Goal: Task Accomplishment & Management: Manage account settings

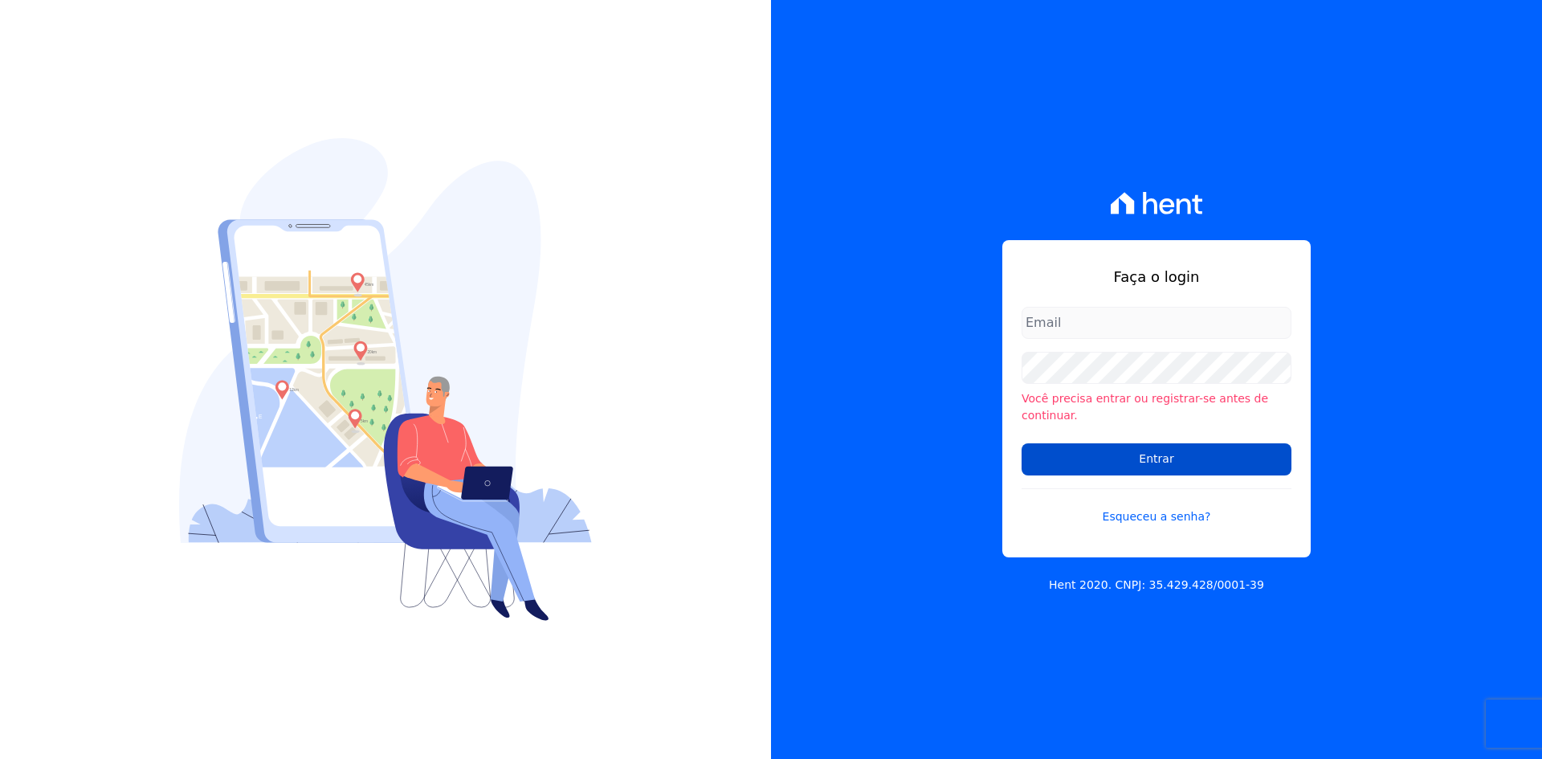
type input "[EMAIL_ADDRESS][DOMAIN_NAME]"
click at [1199, 447] on input "Entrar" at bounding box center [1157, 459] width 270 height 32
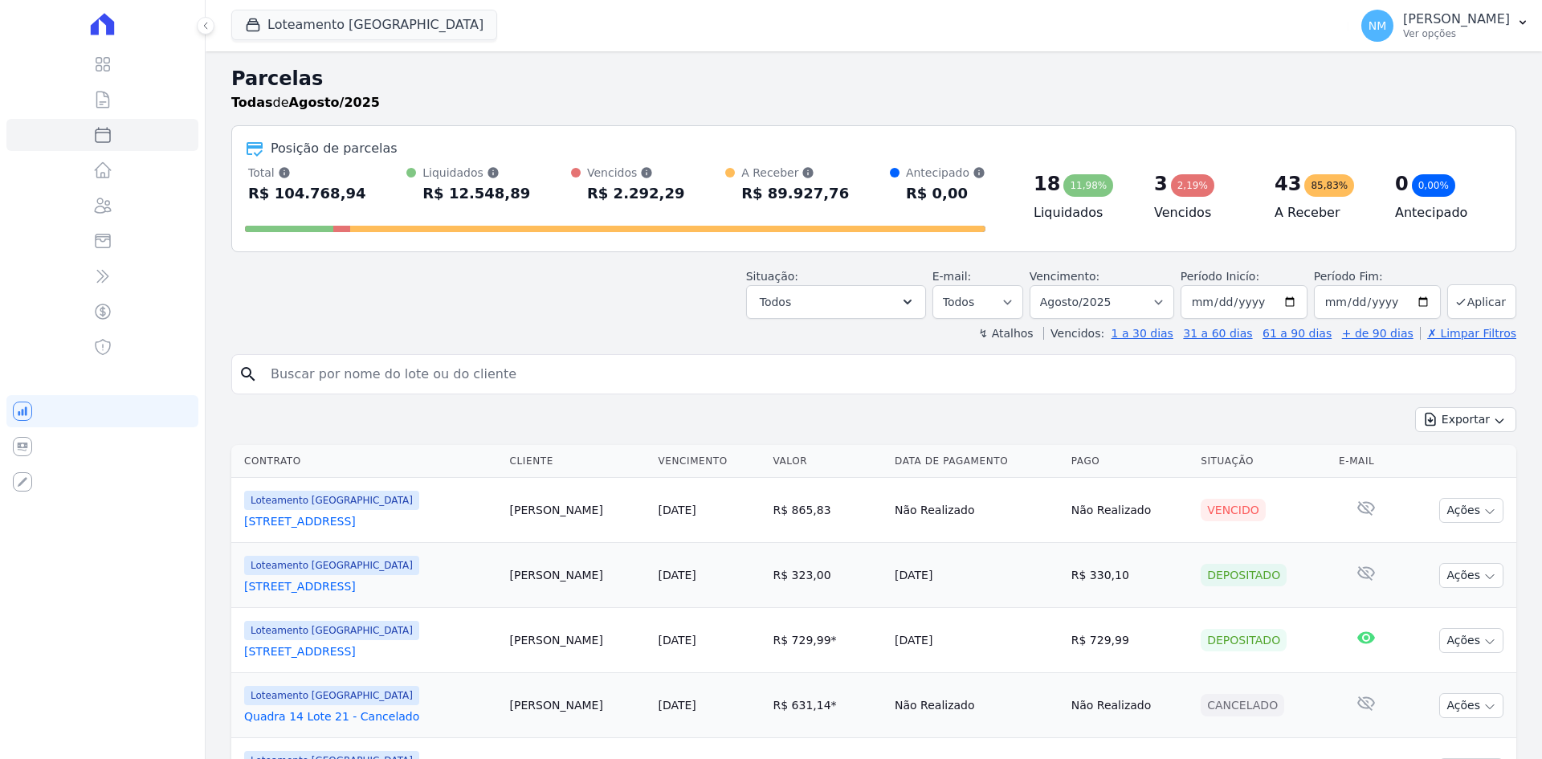
select select
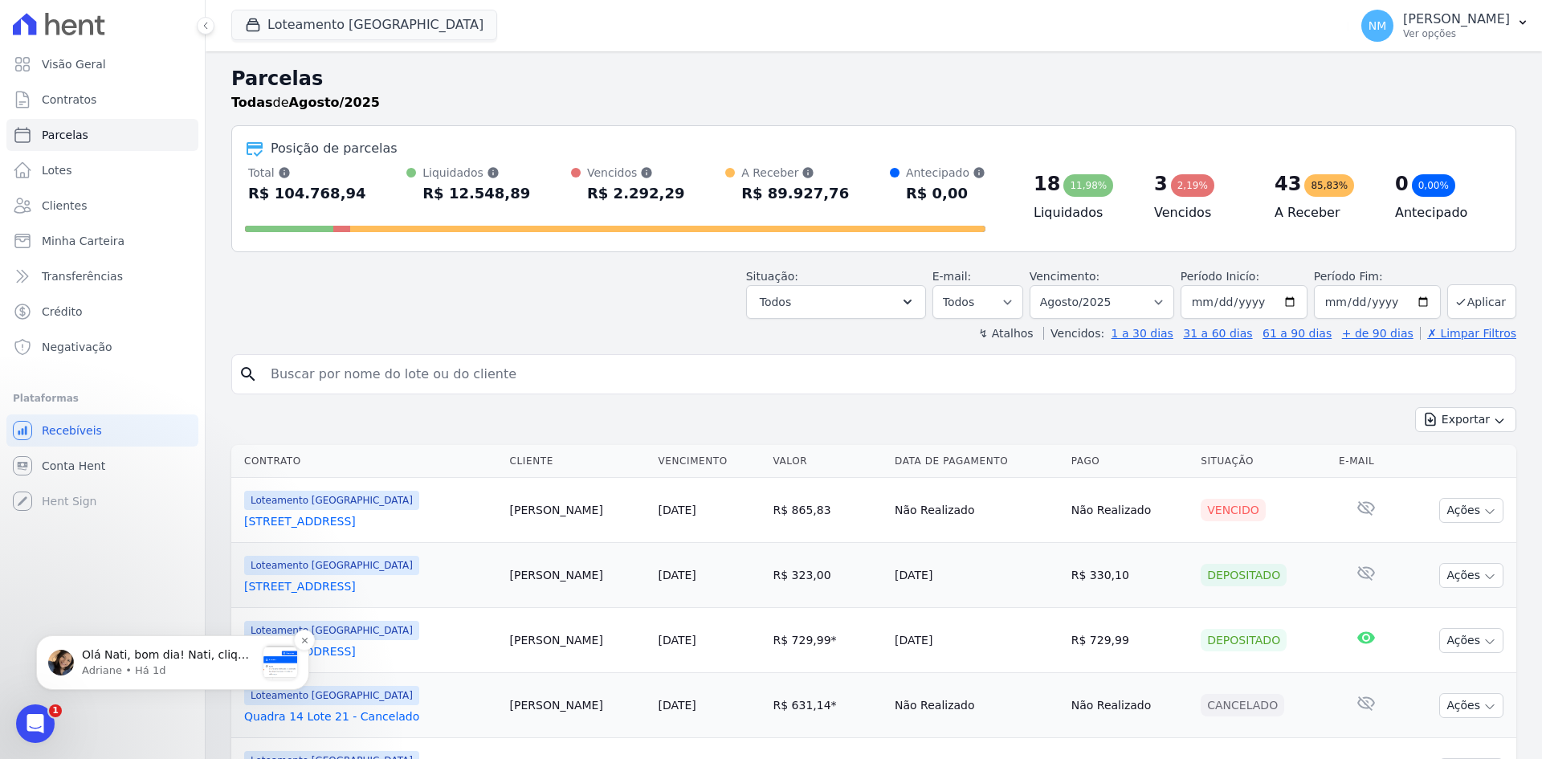
click at [214, 666] on p "Adriane • Há 1d" at bounding box center [169, 670] width 174 height 14
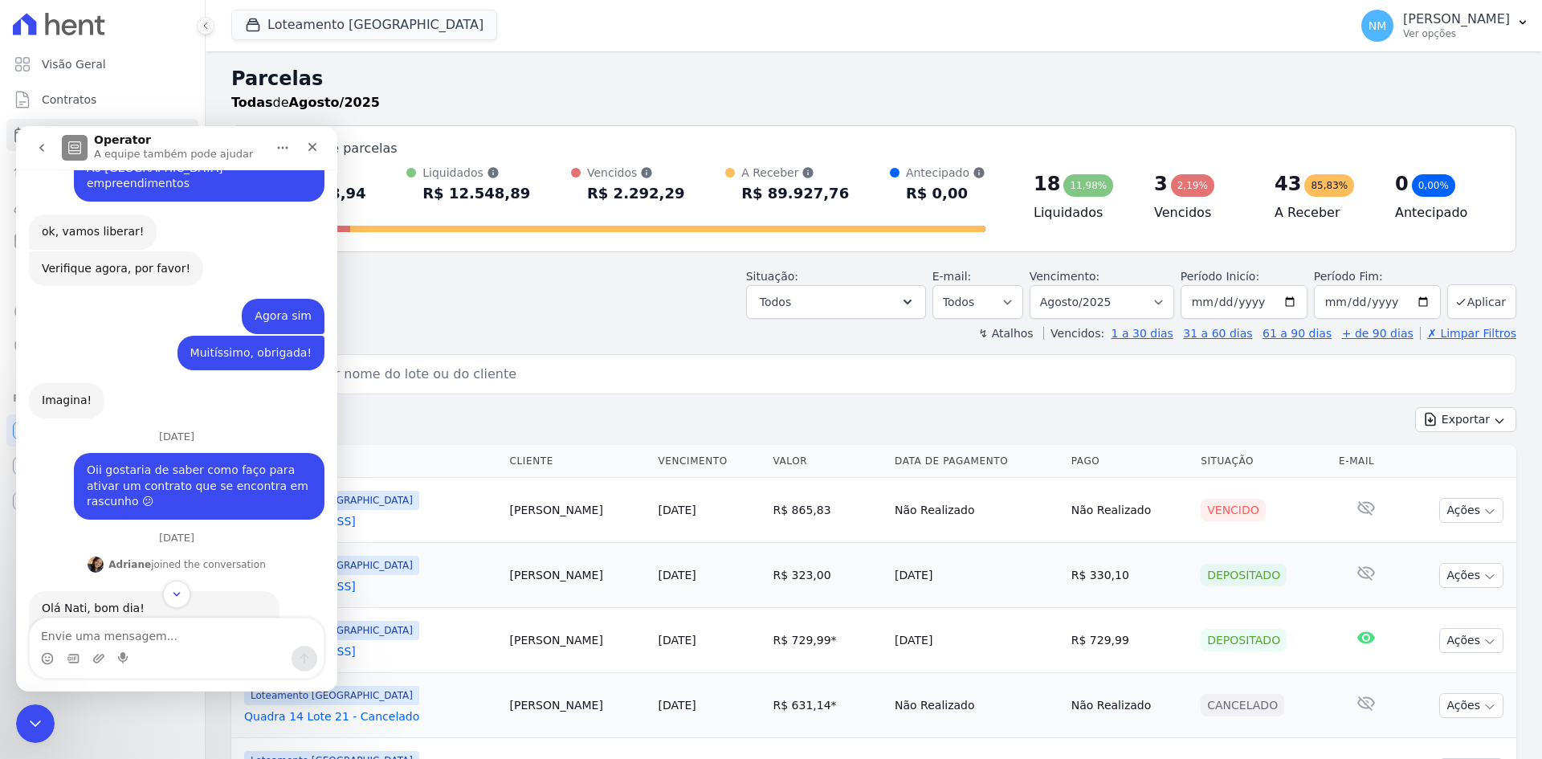
scroll to position [1328, 0]
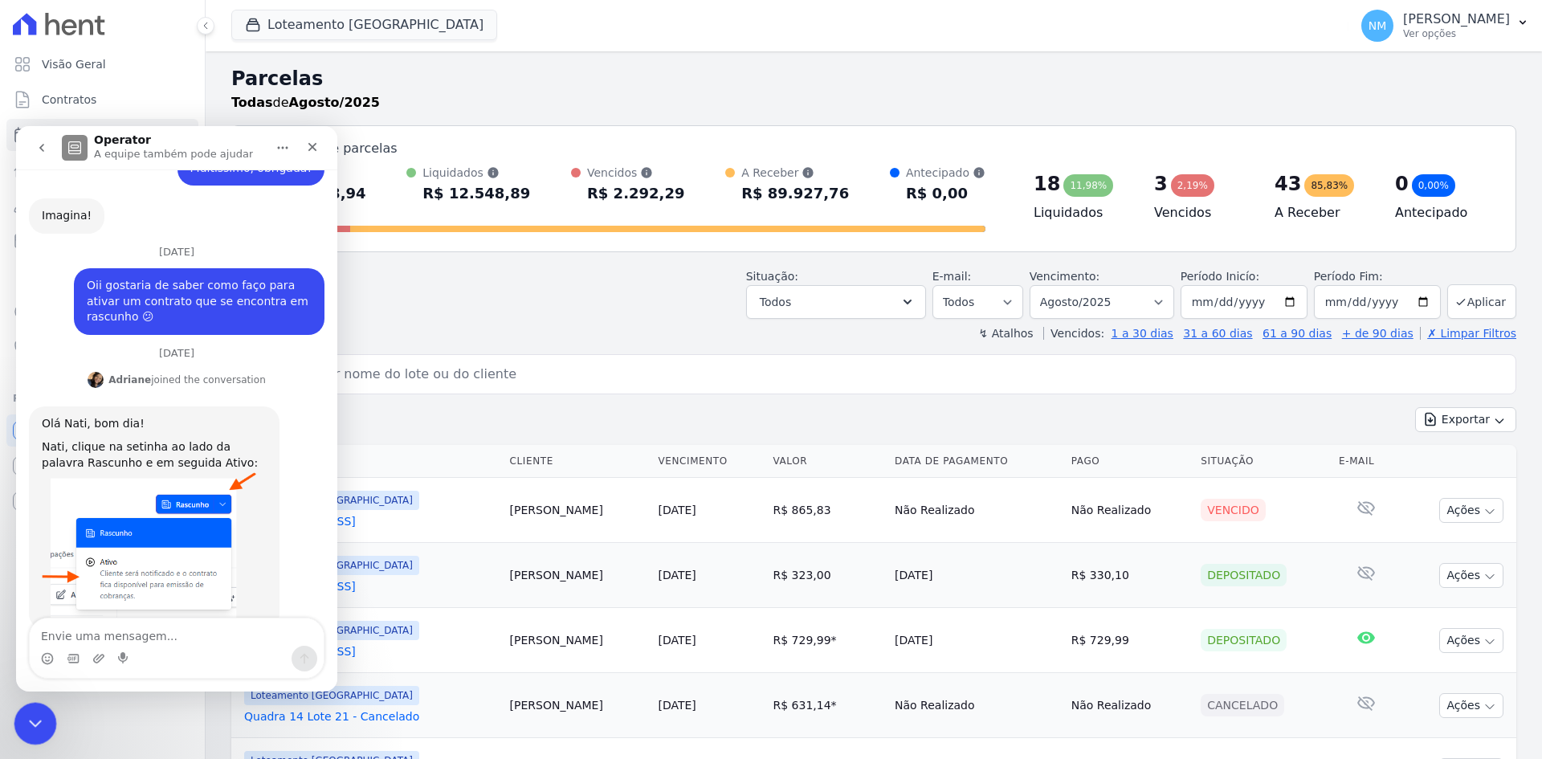
click at [40, 713] on icon "Encerramento do Messenger da Intercom" at bounding box center [32, 721] width 19 height 19
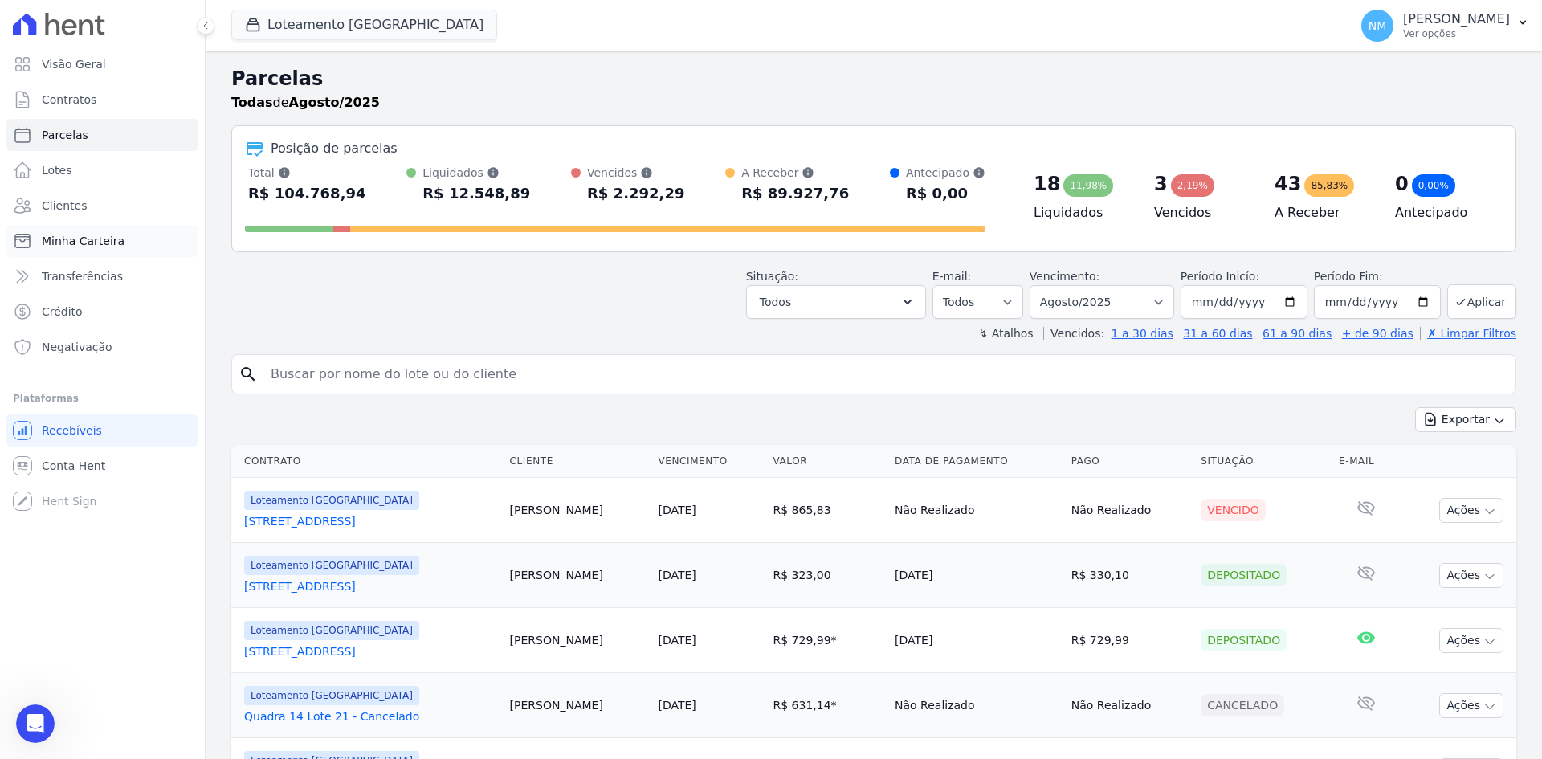
click at [91, 242] on span "Minha Carteira" at bounding box center [83, 241] width 83 height 16
